Goal: Go to known website: Access a specific website the user already knows

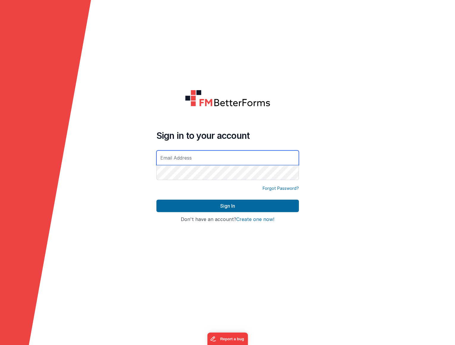
type input "[PERSON_NAME][EMAIL_ADDRESS][DOMAIN_NAME]"
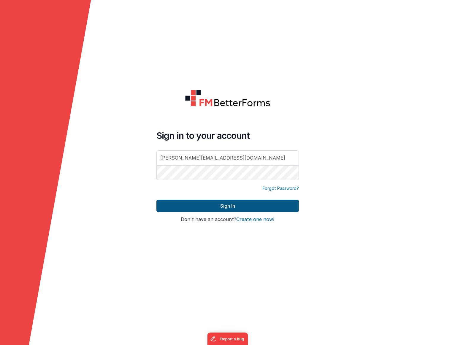
click at [234, 206] on button "Sign In" at bounding box center [228, 206] width 143 height 12
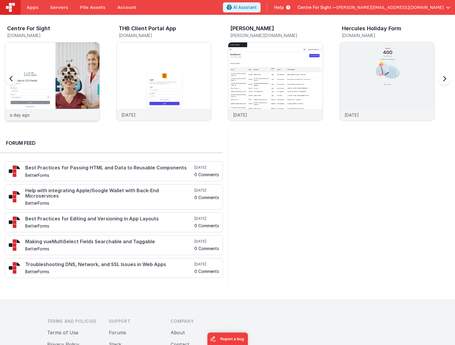
click at [48, 65] on img at bounding box center [52, 89] width 94 height 94
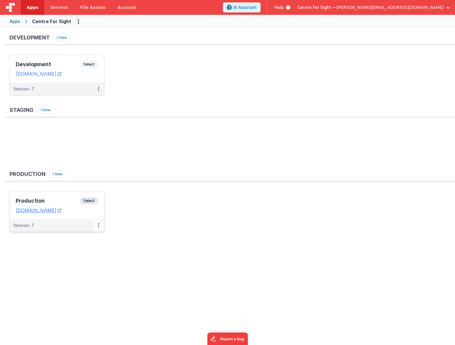
click at [98, 226] on icon at bounding box center [98, 225] width 1 height 0
click at [124, 217] on div at bounding box center [227, 172] width 455 height 345
click at [61, 211] on icon at bounding box center [60, 211] width 4 height 0
